Goal: Transaction & Acquisition: Purchase product/service

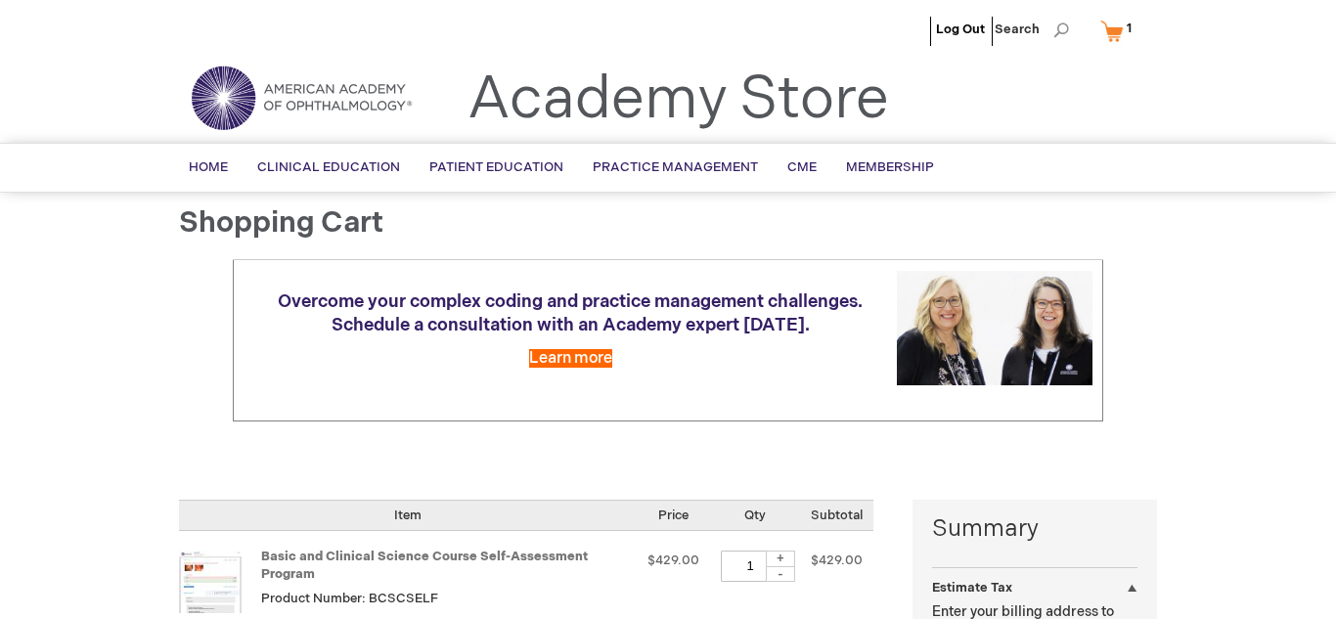
select select "US"
select select "57"
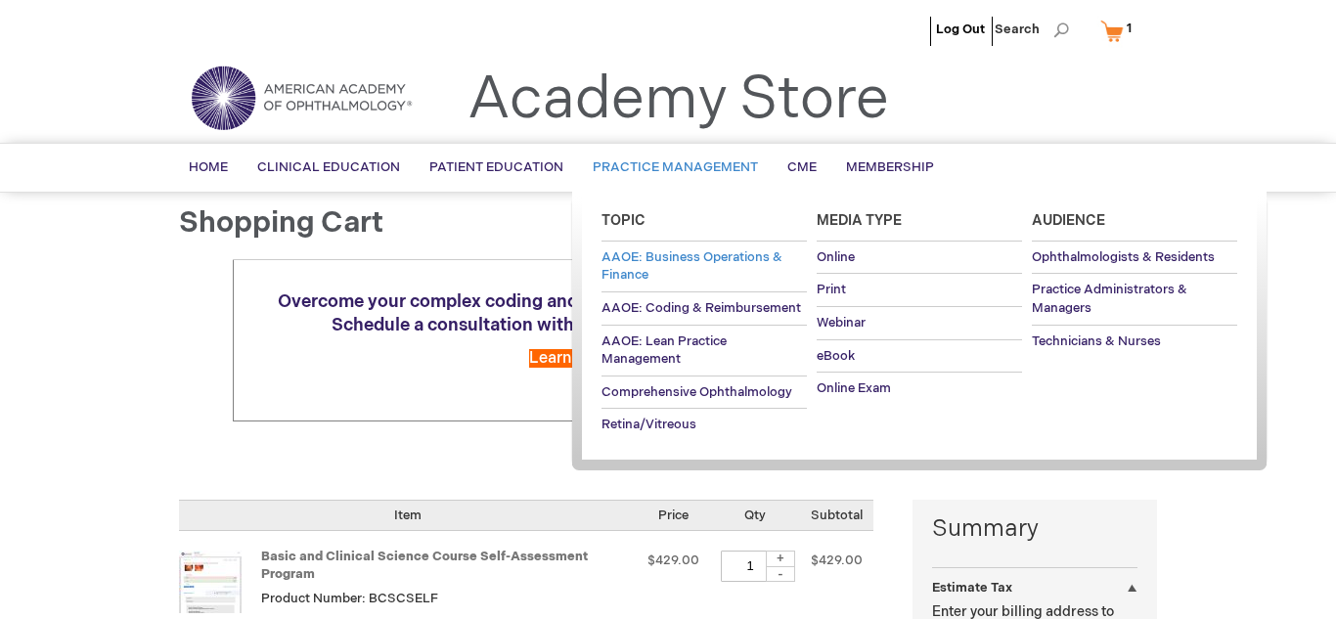
click at [786, 249] on link "AAOE: Business Operations & Finance" at bounding box center [703, 266] width 205 height 50
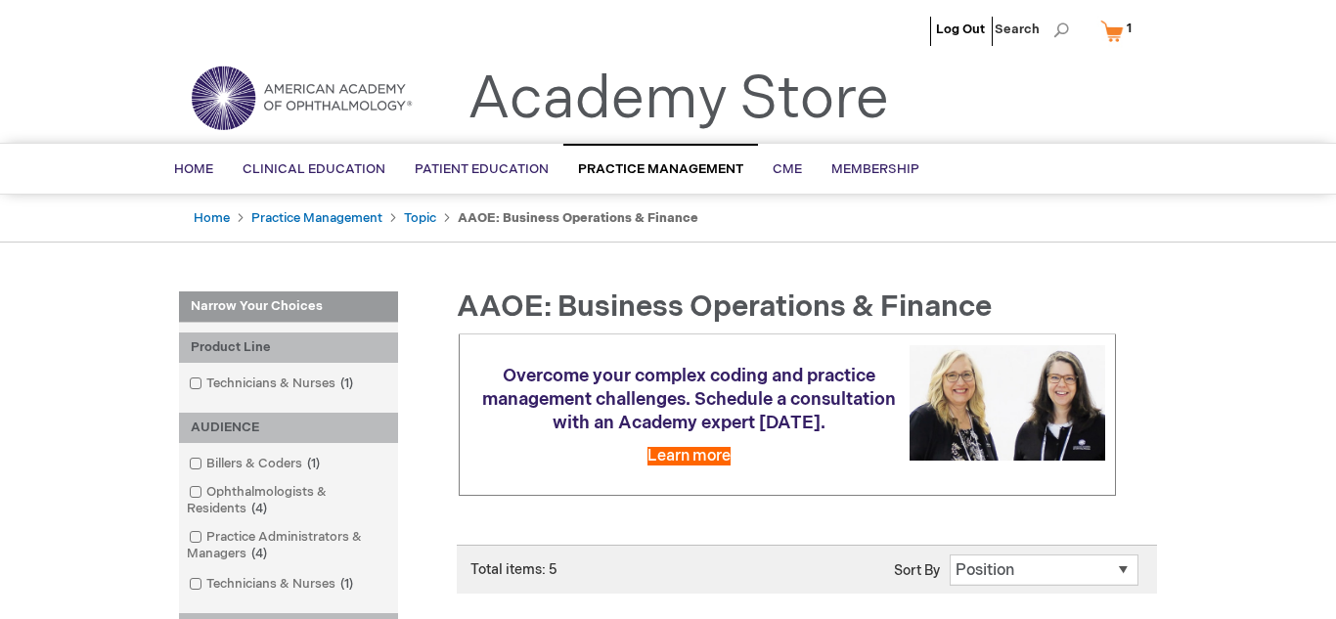
click at [1118, 38] on link "My Cart 1 1 items" at bounding box center [1120, 31] width 48 height 34
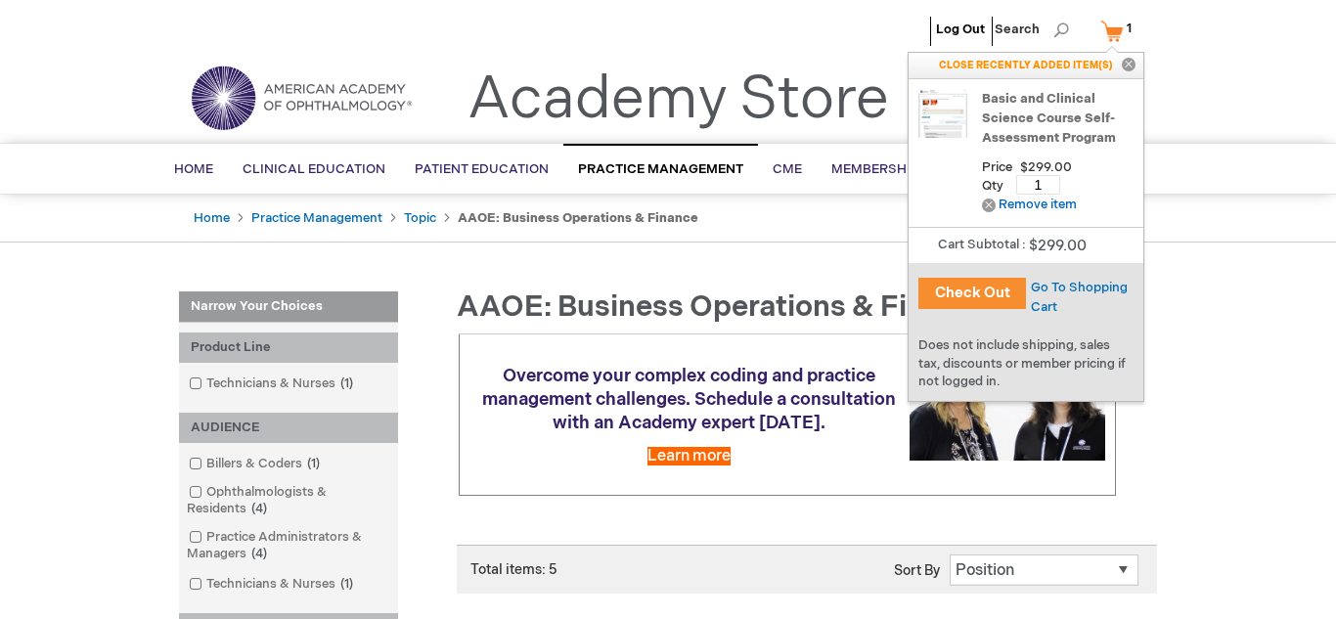
click at [970, 311] on div "Check Out" at bounding box center [966, 295] width 117 height 64
click at [963, 293] on button "Check Out" at bounding box center [972, 293] width 108 height 31
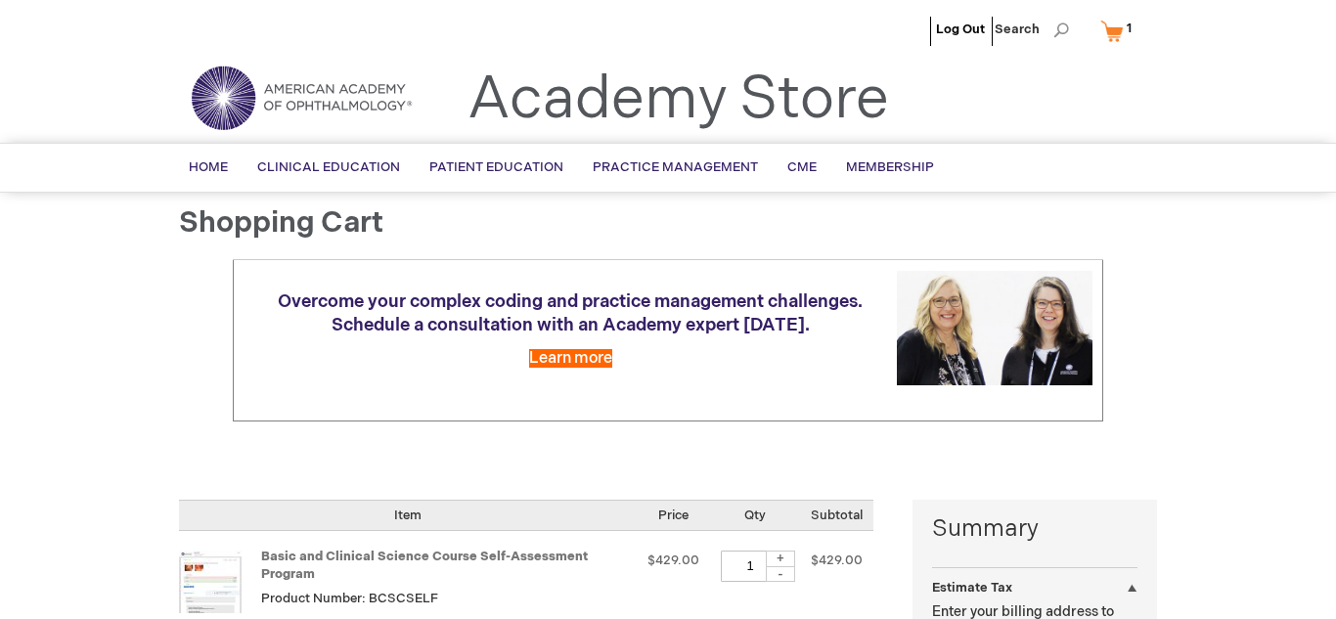
select select "US"
select select "57"
click at [889, 175] on link "Membership" at bounding box center [889, 168] width 117 height 48
select select "US"
select select "57"
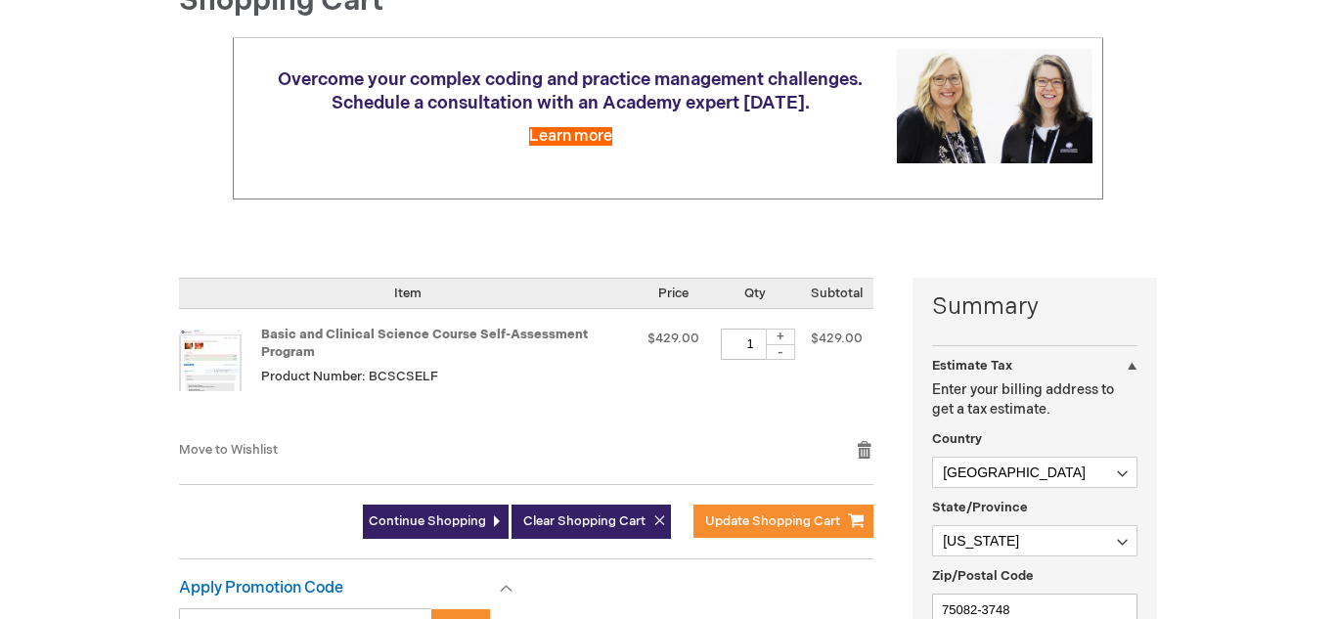
scroll to position [449, 0]
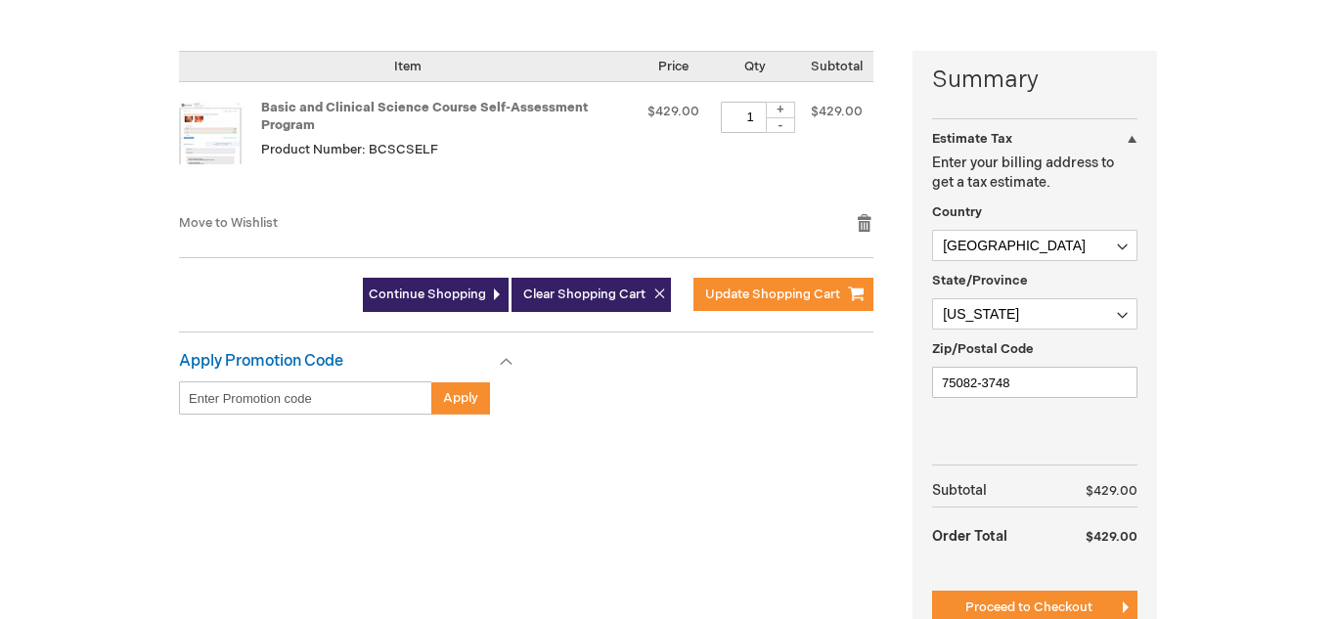
click at [241, 400] on input "Enter discount code" at bounding box center [305, 397] width 253 height 33
type input "RC2025S"
click at [463, 411] on button "Apply" at bounding box center [460, 397] width 59 height 33
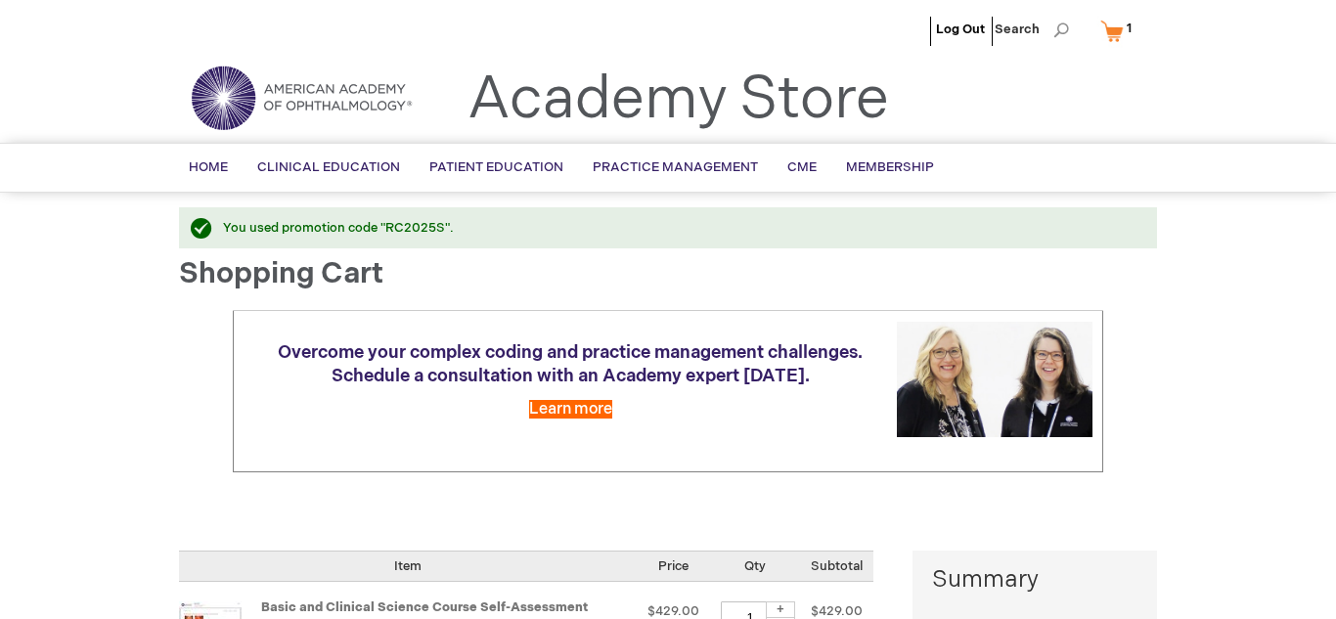
select select "US"
select select "57"
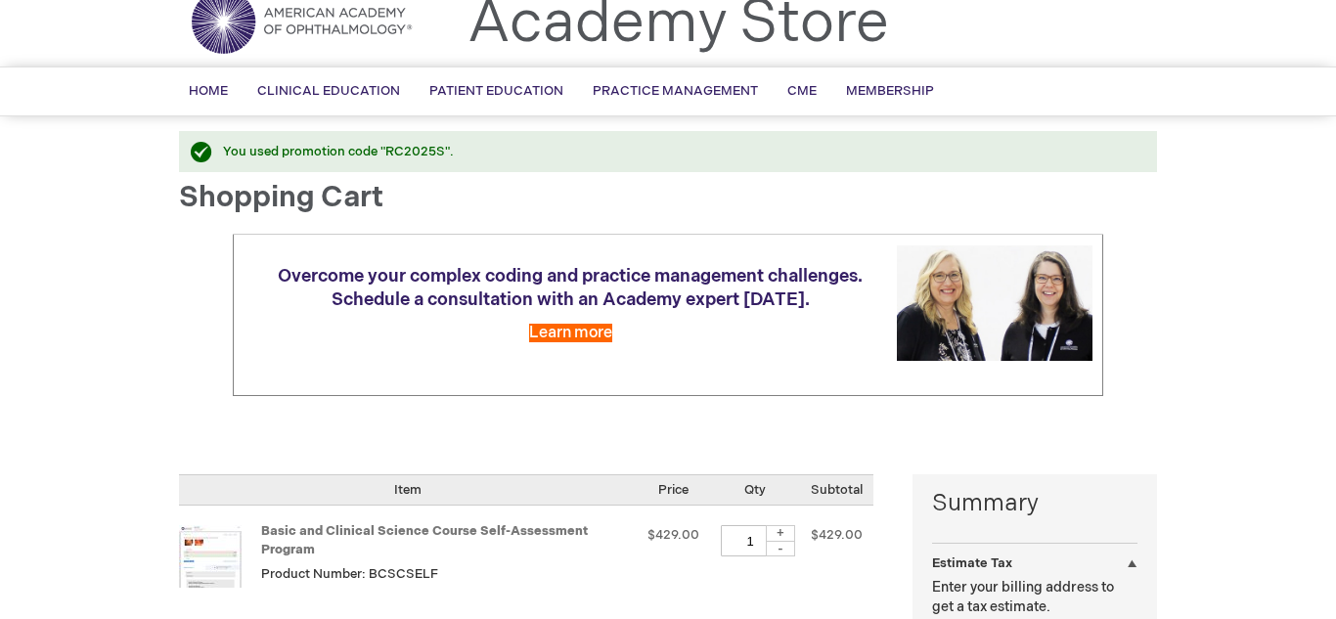
scroll to position [681, 0]
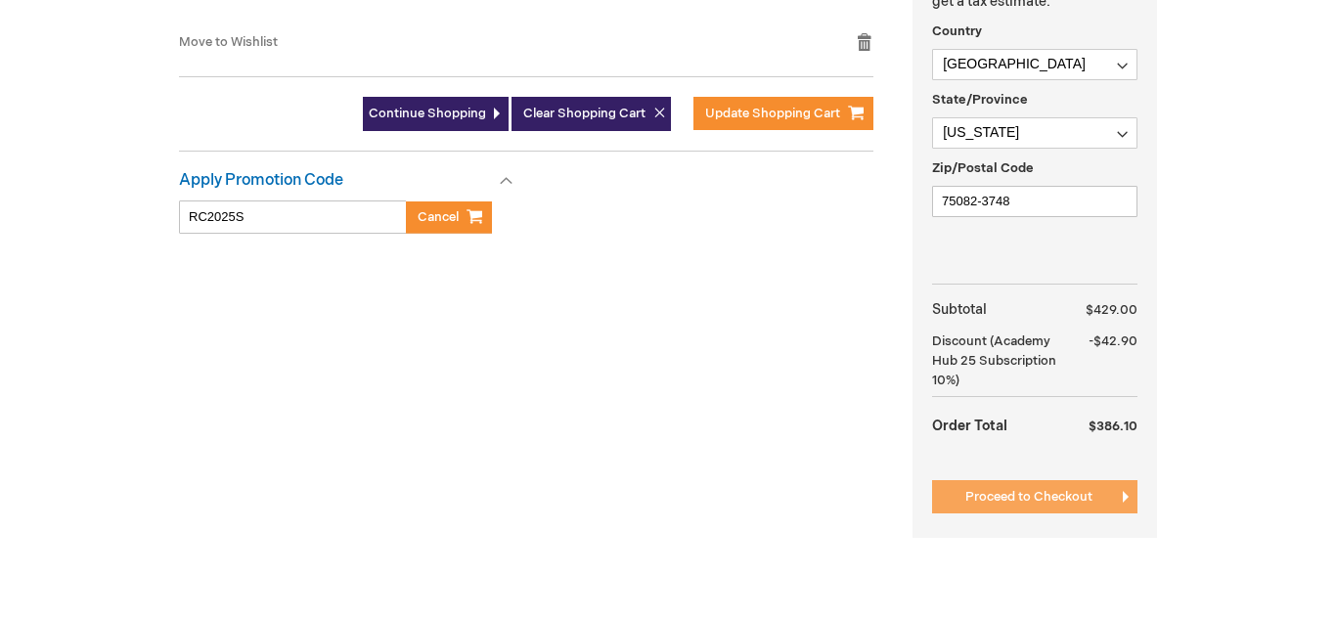
click at [1048, 493] on span "Proceed to Checkout" at bounding box center [1028, 497] width 127 height 16
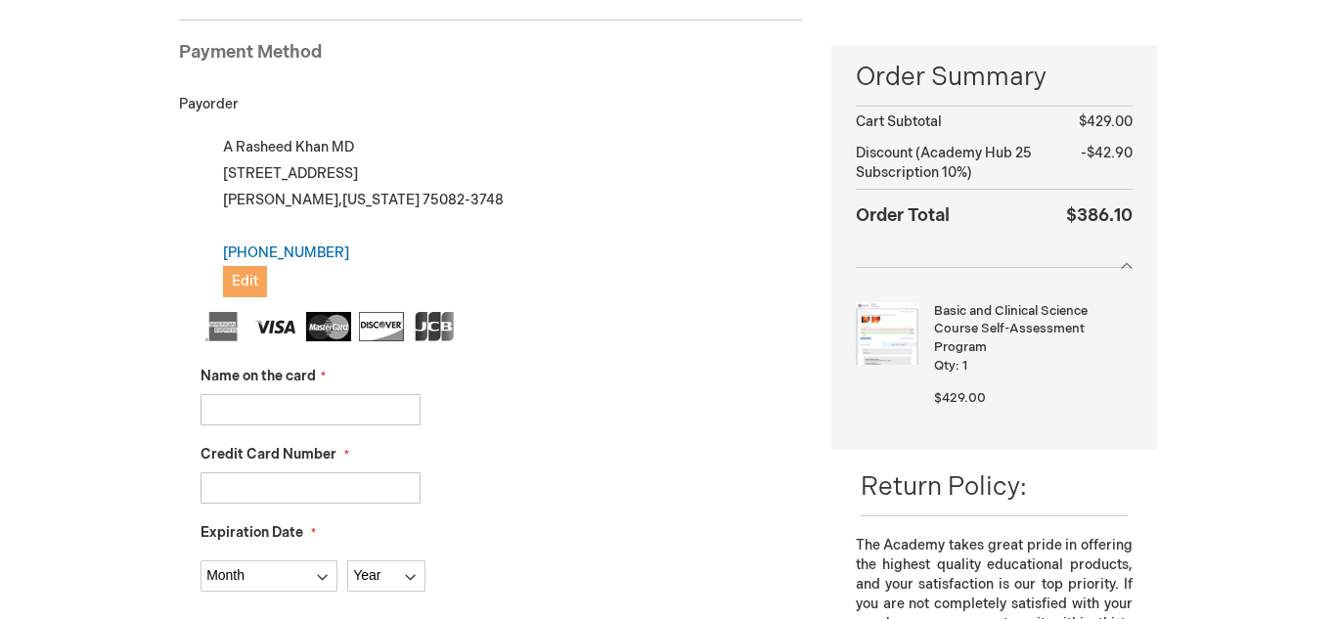
click at [247, 284] on span "Edit" at bounding box center [245, 281] width 26 height 17
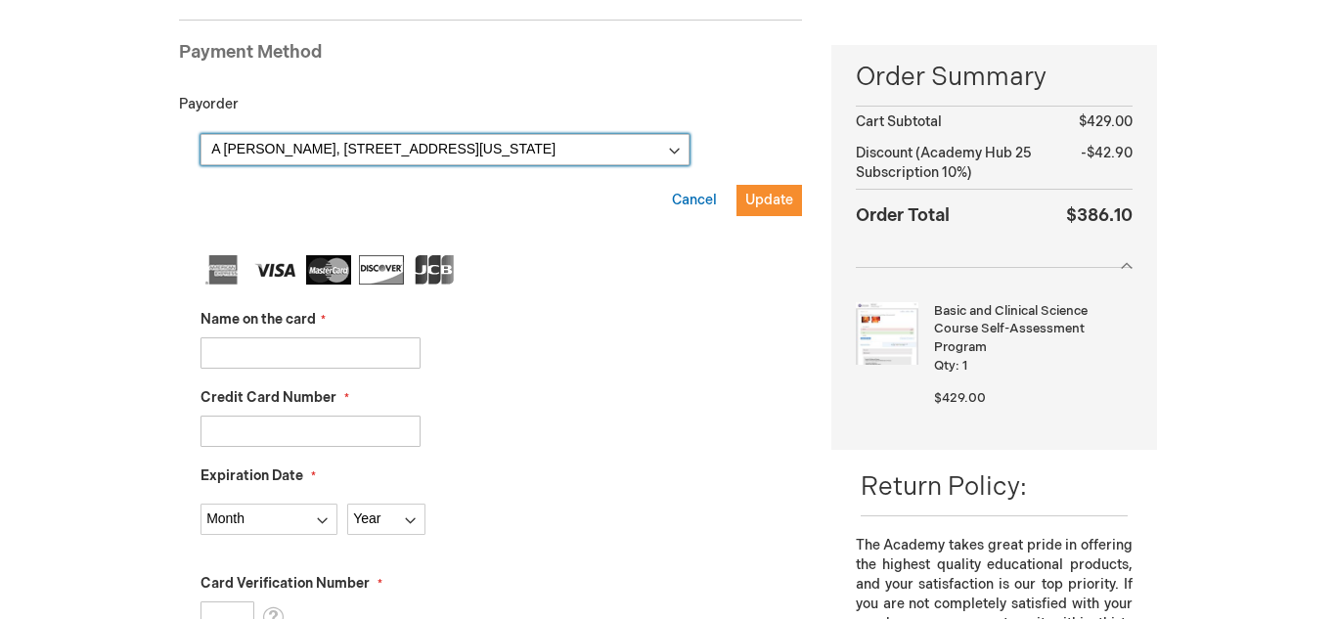
click at [673, 161] on select "A [PERSON_NAME], [STREET_ADDRESS][US_STATE][GEOGRAPHIC_DATA][PERSON_NAME][STREE…" at bounding box center [444, 149] width 489 height 31
select select
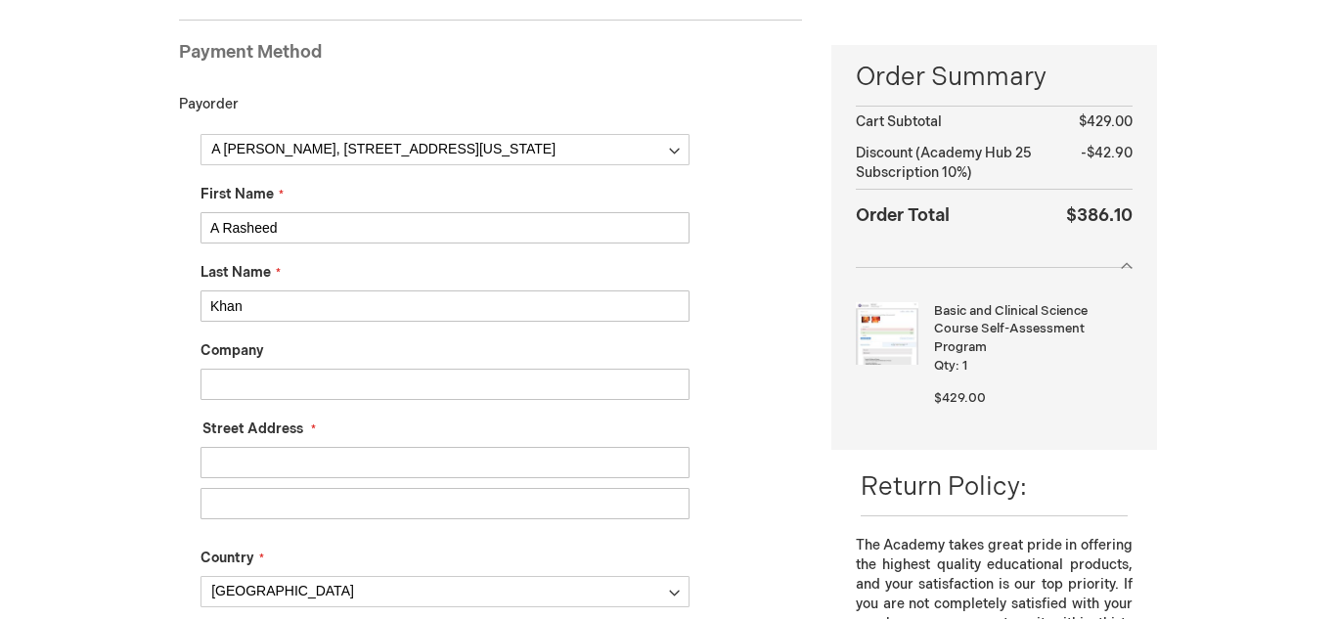
click at [368, 242] on input "A Rasheed" at bounding box center [444, 227] width 489 height 31
type input "[PERSON_NAME]"
click at [299, 457] on input "Street Address: Line 1" at bounding box center [444, 462] width 489 height 31
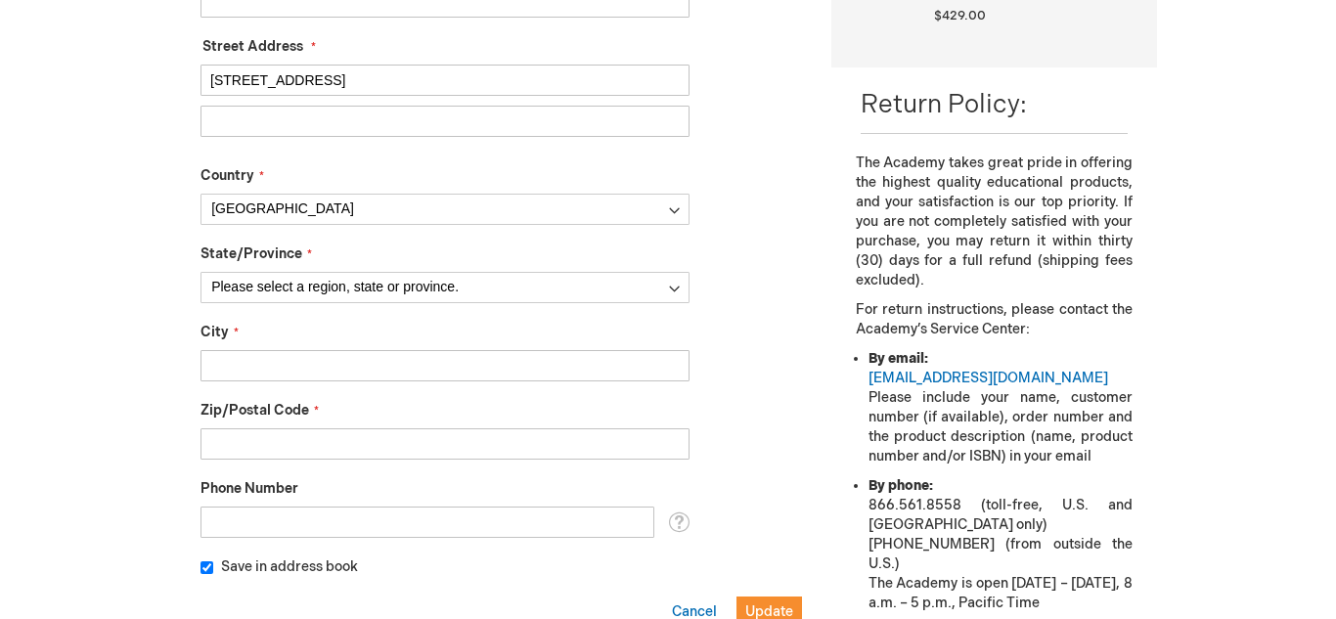
scroll to position [654, 0]
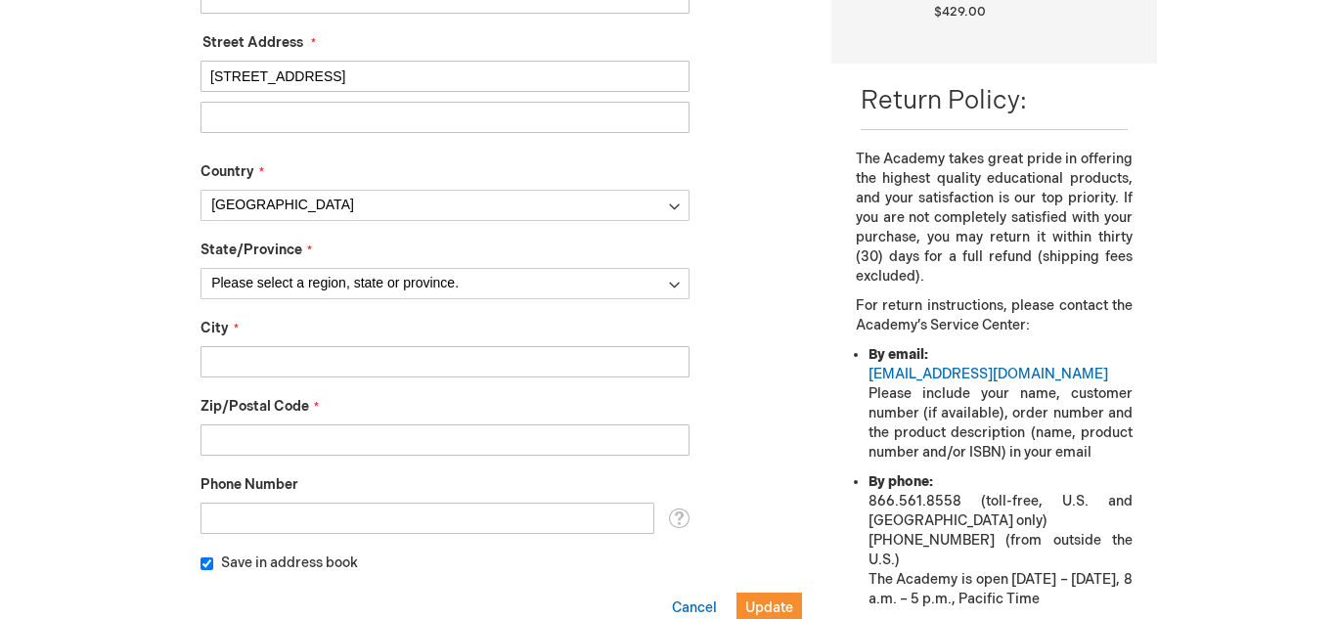
type input "[STREET_ADDRESS]"
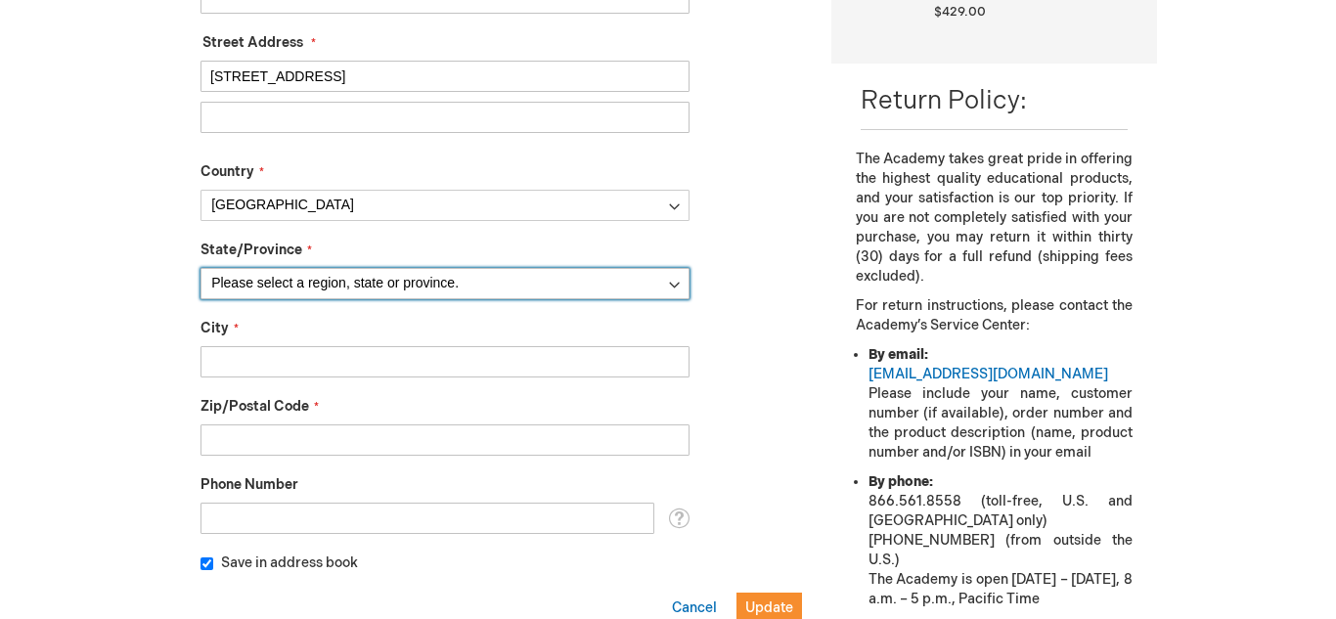
click at [574, 283] on select "Please select a region, state or province. [US_STATE] [US_STATE] [US_STATE] [US…" at bounding box center [444, 283] width 489 height 31
select select "57"
click at [200, 268] on select "Please select a region, state or province. [US_STATE] [US_STATE] [US_STATE] [US…" at bounding box center [444, 283] width 489 height 31
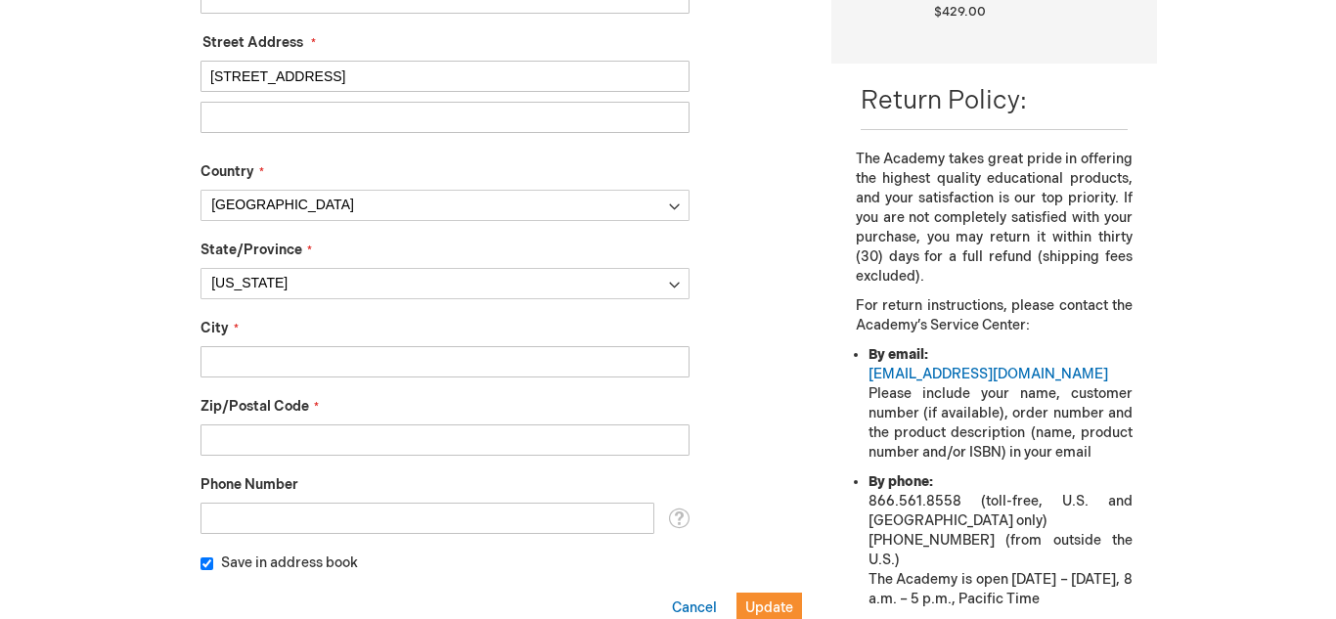
click at [479, 356] on input "City" at bounding box center [444, 361] width 489 height 31
type input "Garland"
click at [482, 437] on input "Zip/Postal Code" at bounding box center [444, 439] width 489 height 31
type input "75044"
click at [485, 524] on input "Phone Number" at bounding box center [427, 518] width 454 height 31
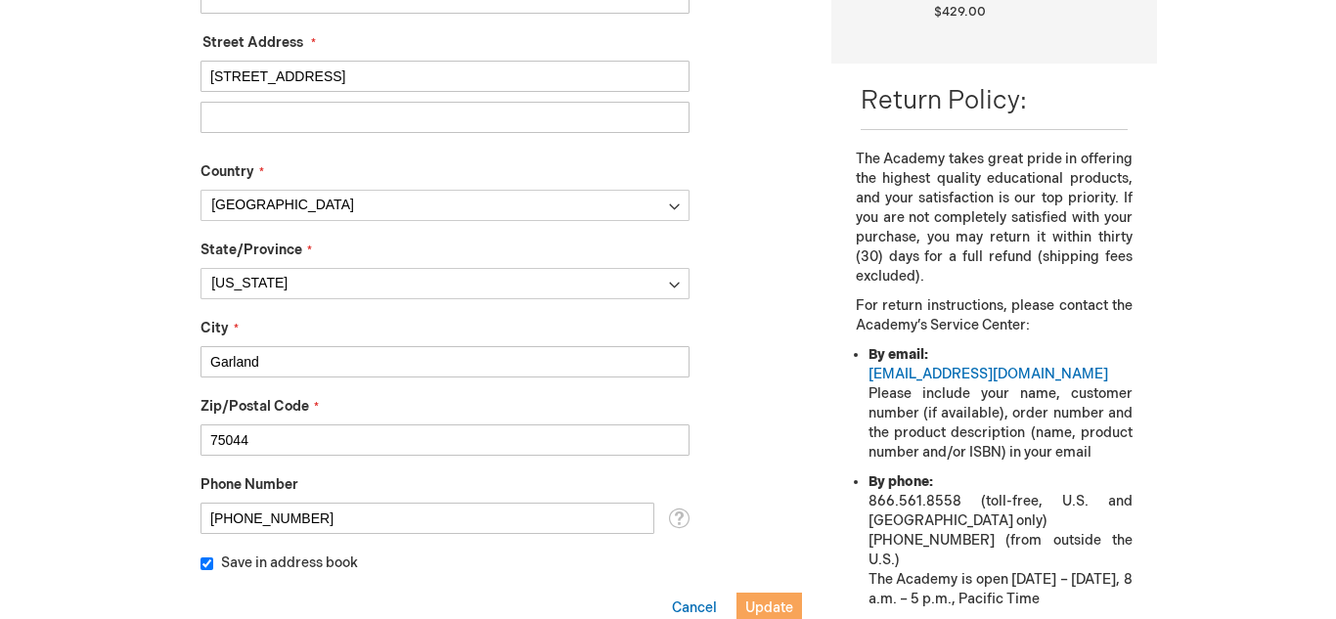
type input "[PHONE_NUMBER]"
click at [775, 595] on button "Update" at bounding box center [769, 607] width 66 height 31
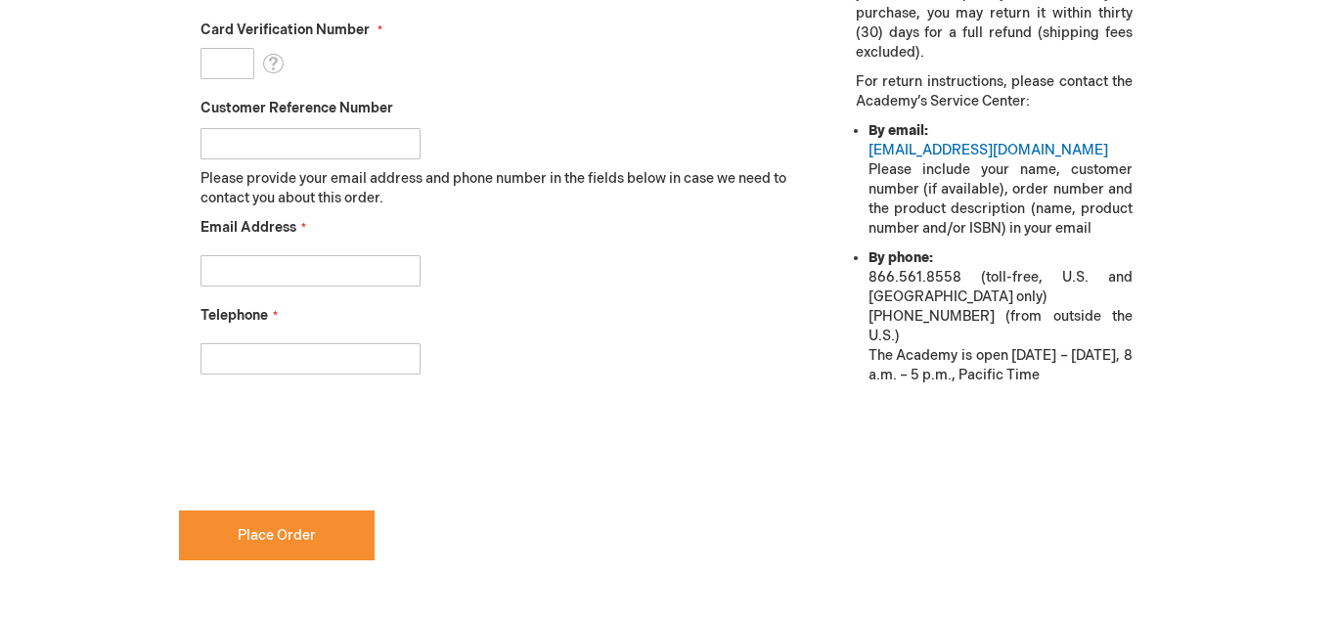
scroll to position [881, 0]
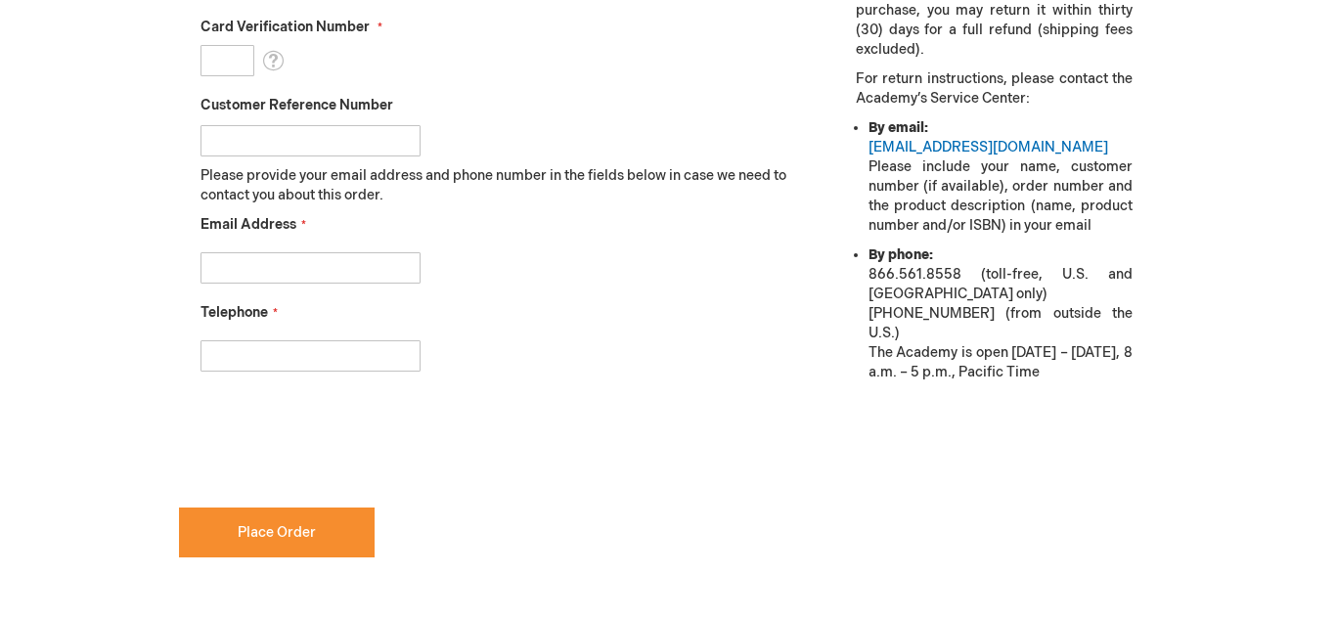
click at [331, 263] on input "Email Address" at bounding box center [310, 267] width 220 height 31
type input "[EMAIL_ADDRESS][DOMAIN_NAME]"
click at [256, 347] on input "Telephone" at bounding box center [310, 355] width 220 height 31
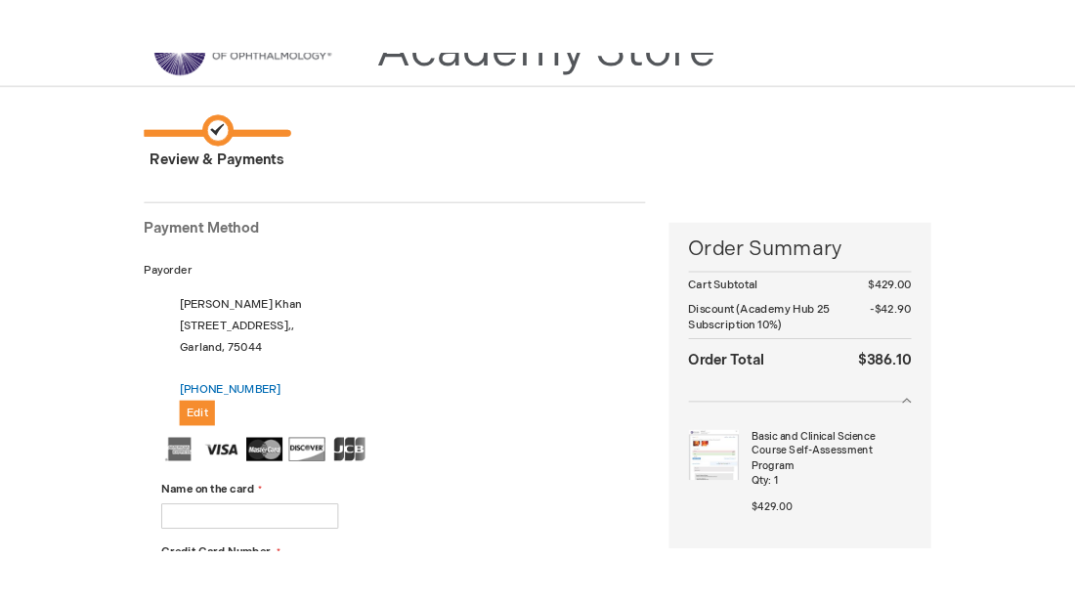
scroll to position [0, 0]
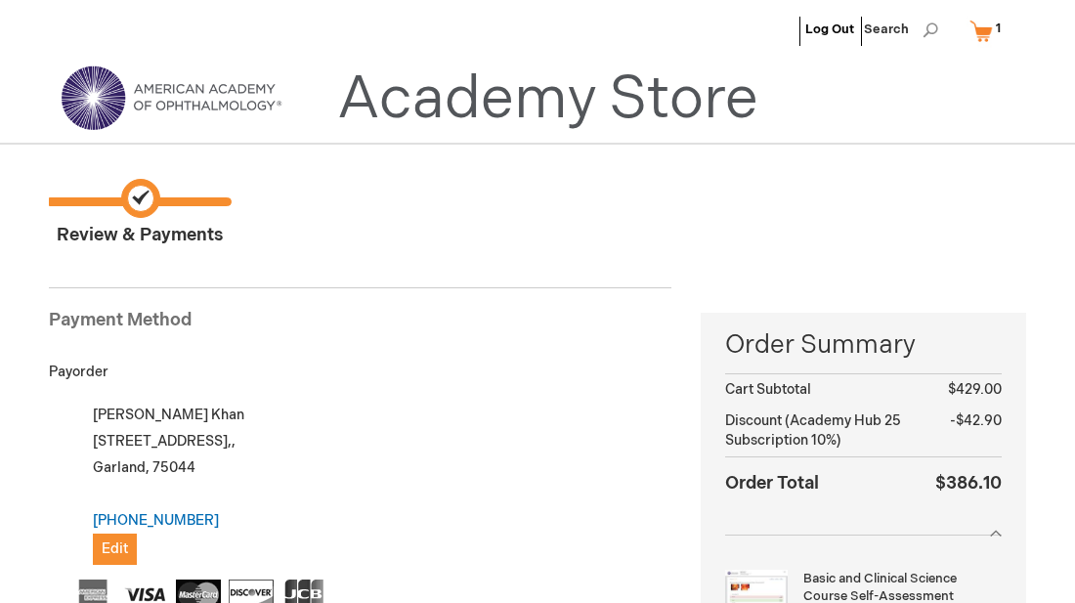
type input "[PHONE_NUMBER]"
